Goal: Find specific page/section: Find specific page/section

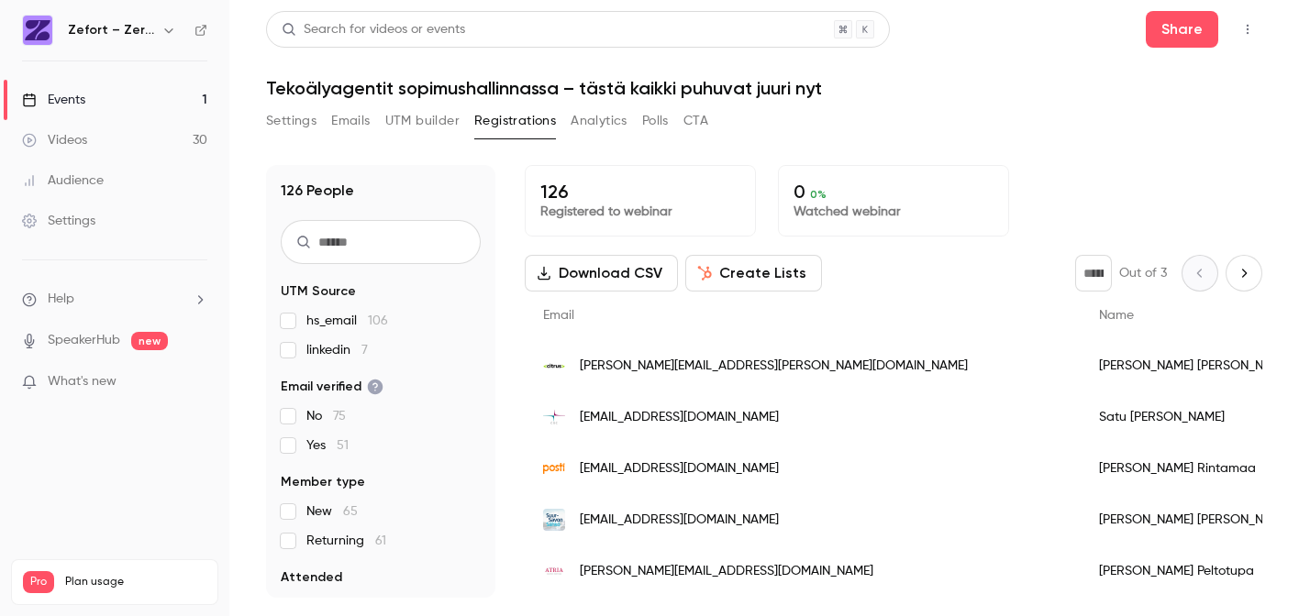
drag, startPoint x: 0, startPoint y: 0, endPoint x: 135, endPoint y: 100, distance: 167.9
click at [135, 100] on link "Events 1" at bounding box center [114, 100] width 229 height 40
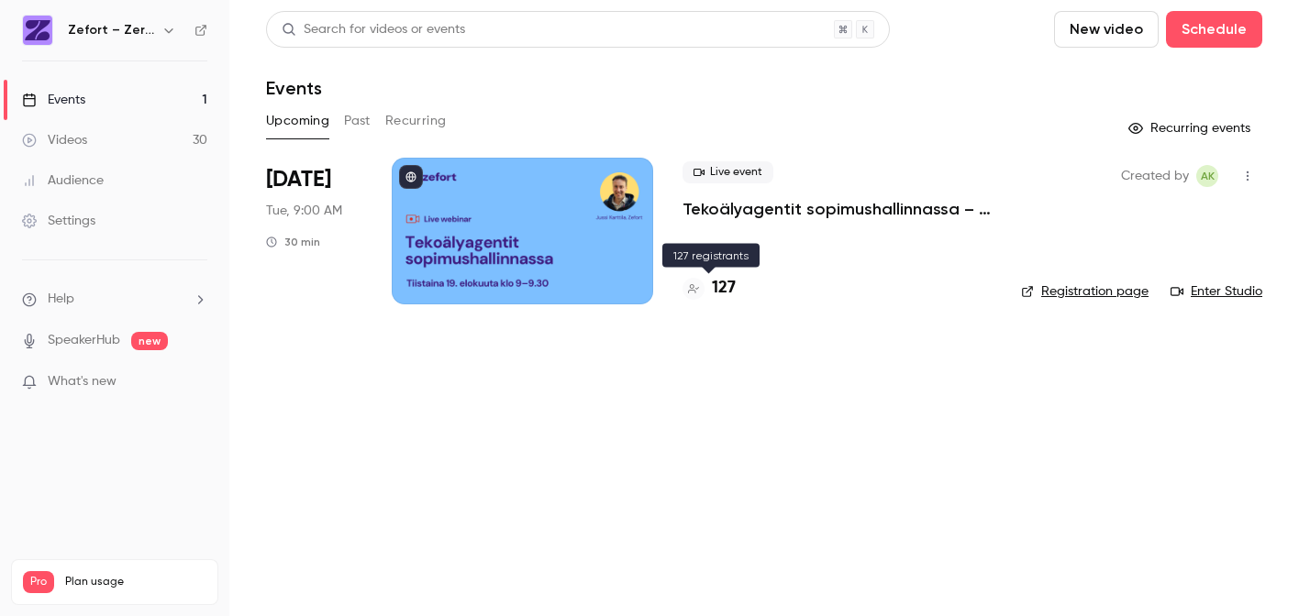
click at [717, 292] on h4 "127" at bounding box center [724, 288] width 24 height 25
